Goal: Information Seeking & Learning: Find specific fact

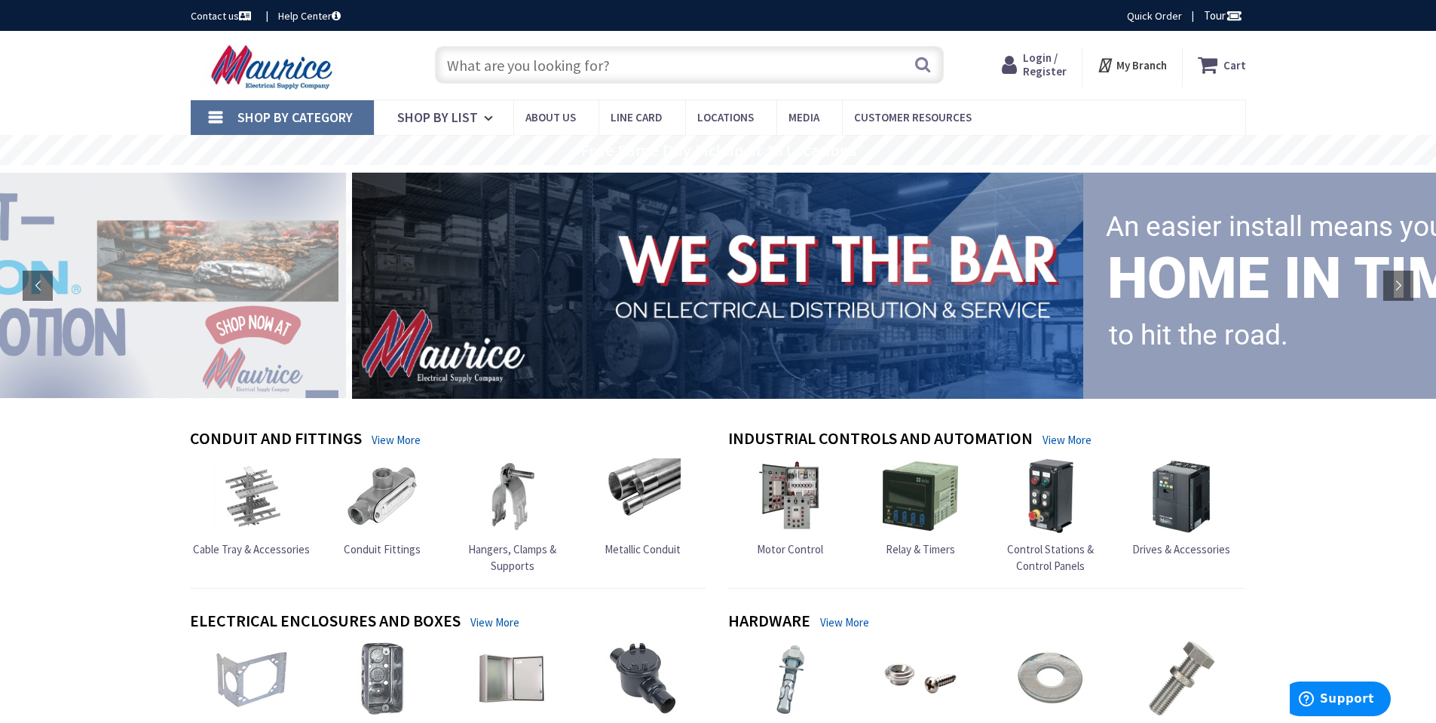
click at [580, 63] on input "text" at bounding box center [689, 65] width 509 height 38
paste input "NT2761RT"
type input "NT2761RT"
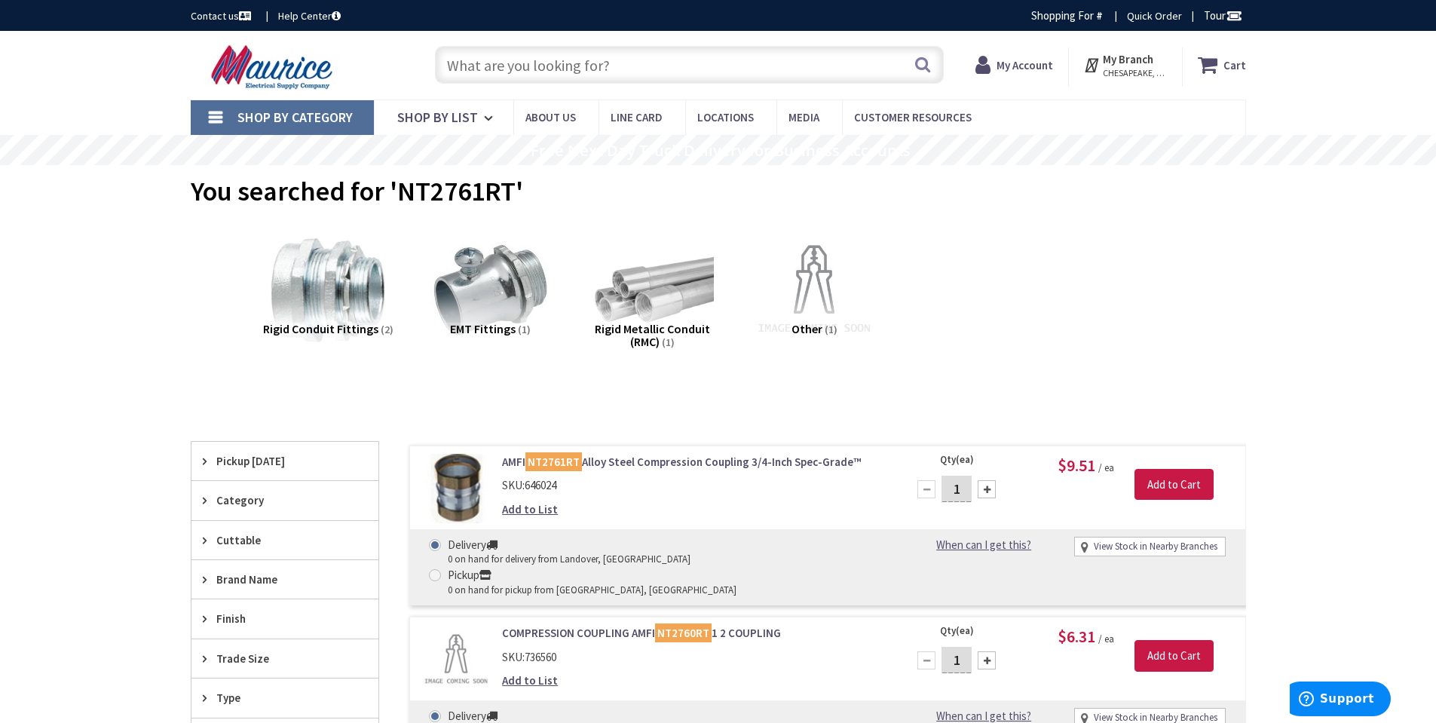
click at [560, 59] on input "text" at bounding box center [689, 65] width 509 height 38
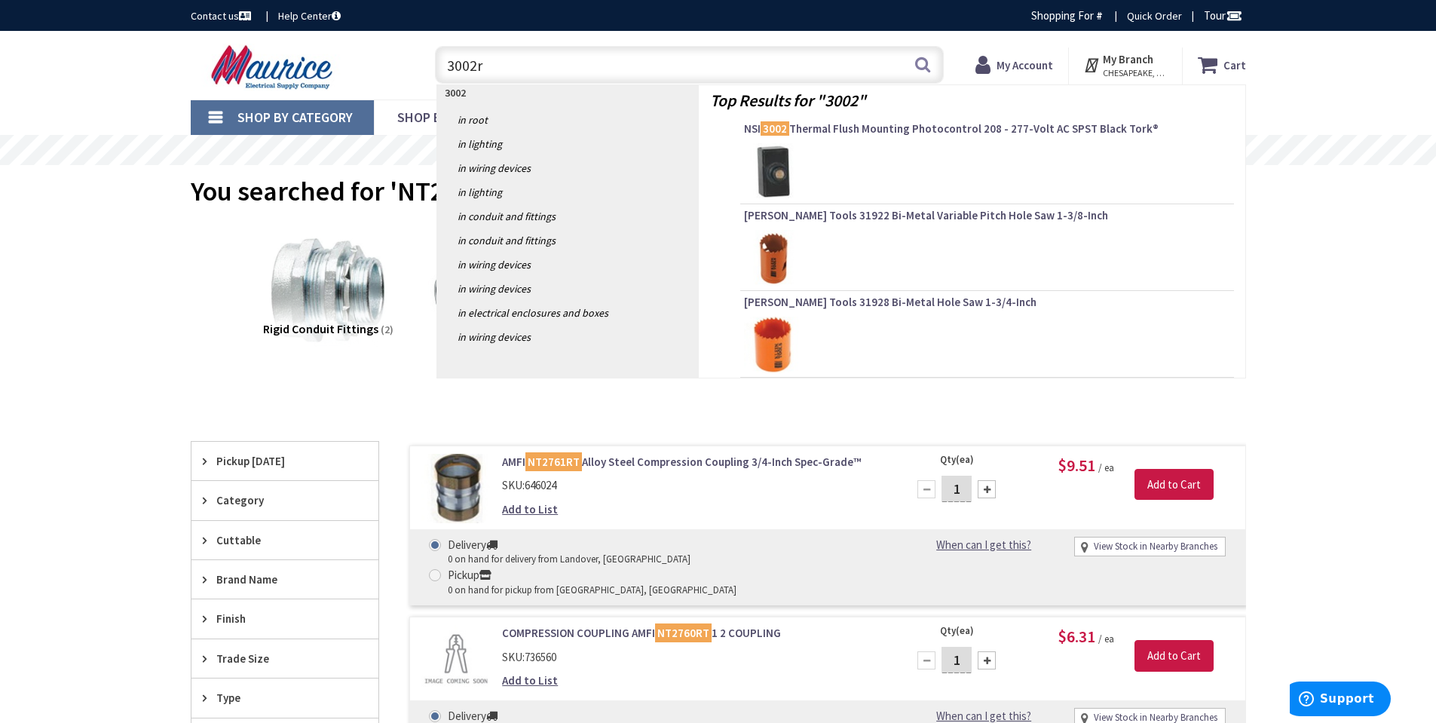
type input "3002rt"
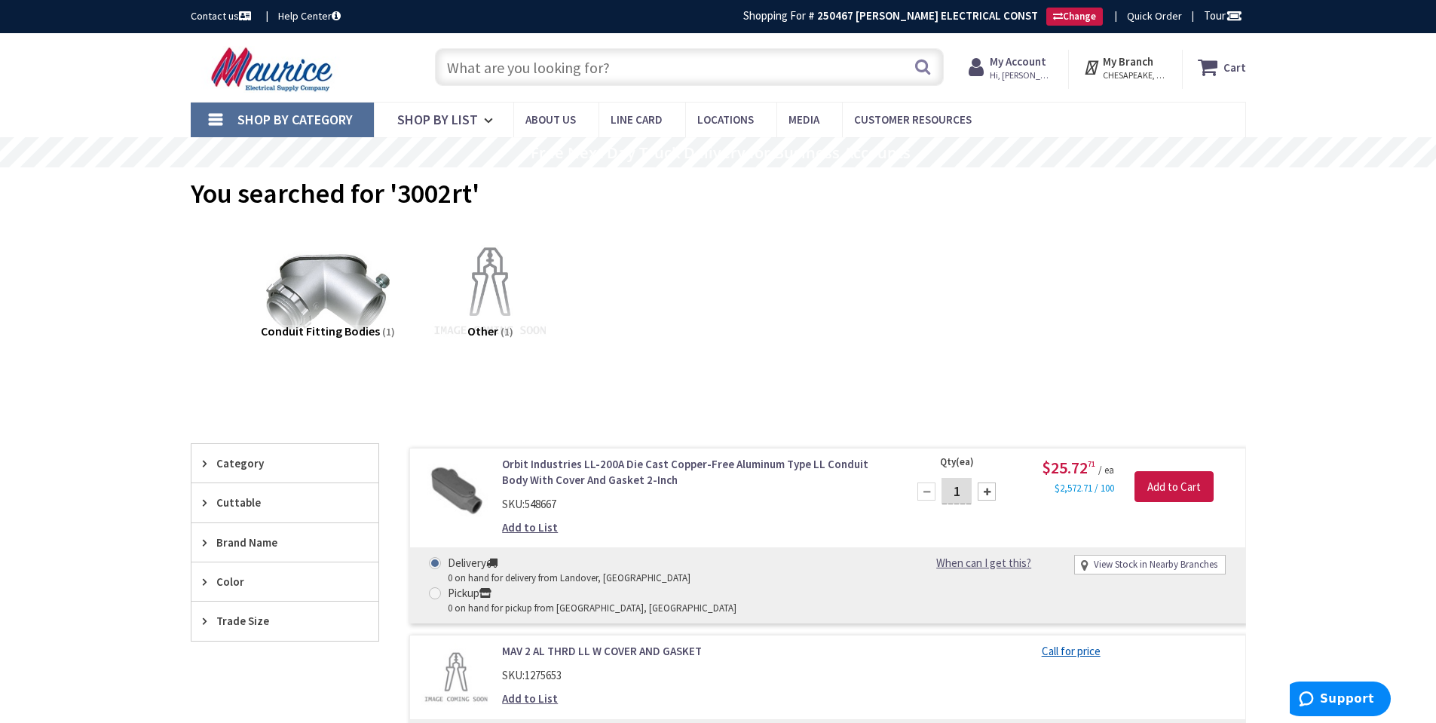
click at [563, 75] on input "text" at bounding box center [689, 67] width 509 height 38
paste input "253MRT"
type input "253MRT"
